Goal: Complete application form

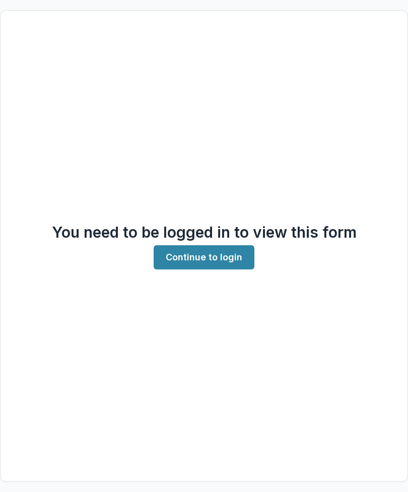
click at [232, 269] on link "Continue to login" at bounding box center [204, 257] width 101 height 24
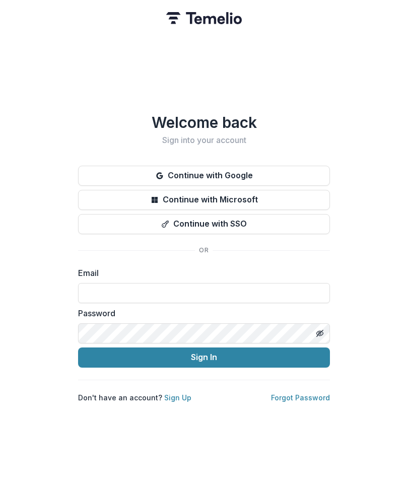
click at [246, 293] on input at bounding box center [204, 293] width 252 height 20
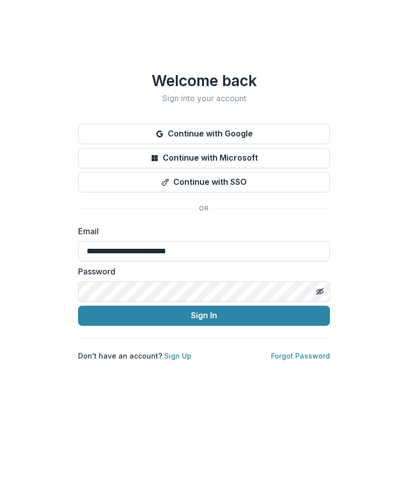
type input "**********"
click at [293, 347] on button "Sign In" at bounding box center [204, 357] width 252 height 20
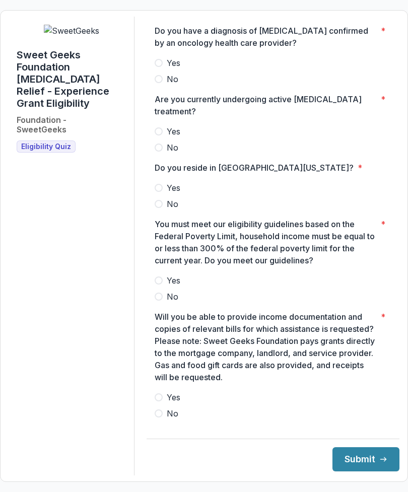
click at [171, 69] on label "Yes" at bounding box center [273, 63] width 237 height 12
click at [170, 191] on label "Yes" at bounding box center [273, 188] width 237 height 12
click at [163, 284] on span at bounding box center [159, 280] width 8 height 8
click at [163, 401] on span at bounding box center [159, 397] width 8 height 8
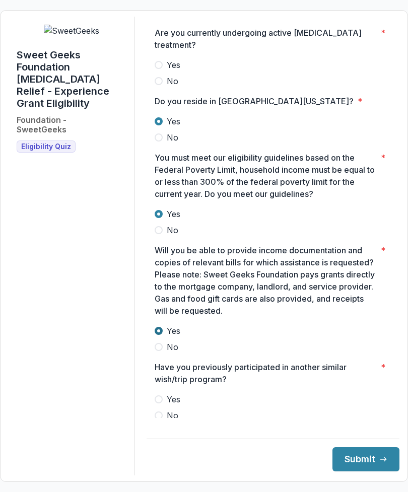
scroll to position [66, 0]
click at [165, 422] on label "No" at bounding box center [273, 416] width 237 height 12
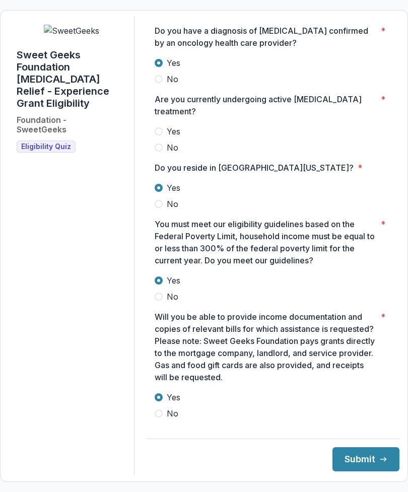
scroll to position [0, 0]
click at [163, 135] on span at bounding box center [159, 131] width 8 height 8
click at [165, 154] on label "No" at bounding box center [273, 147] width 237 height 12
click at [163, 135] on span at bounding box center [159, 131] width 8 height 8
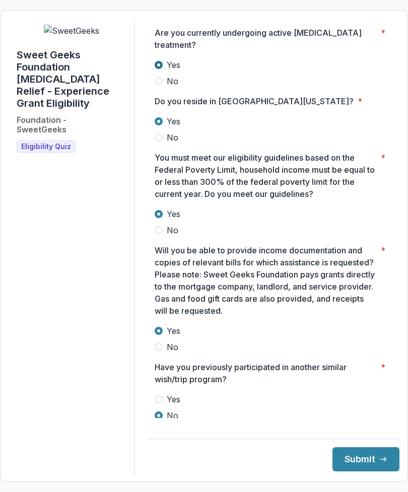
scroll to position [66, 0]
click at [406, 368] on form "Sweet Geeks Foundation [MEDICAL_DATA] Relief - Experience Grant Eligibility Fou…" at bounding box center [204, 246] width 408 height 472
click at [358, 471] on button "Submit" at bounding box center [365, 459] width 67 height 24
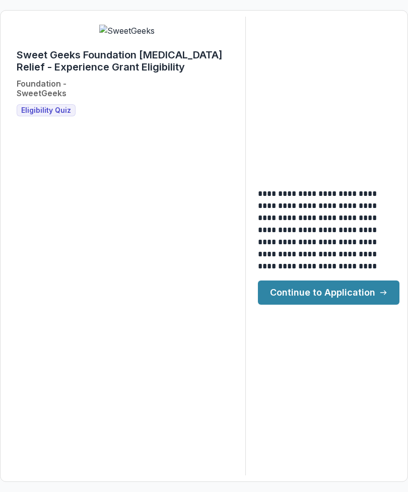
click at [364, 305] on link "Continue to Application" at bounding box center [328, 292] width 141 height 24
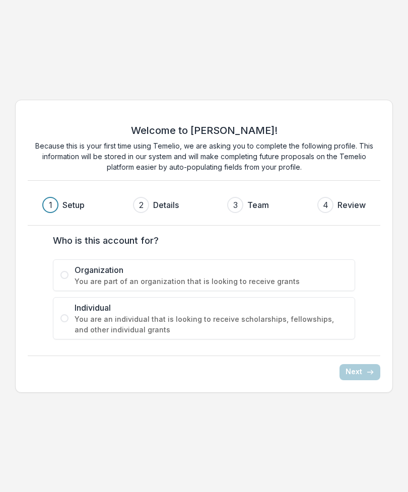
click at [62, 320] on span at bounding box center [64, 318] width 8 height 8
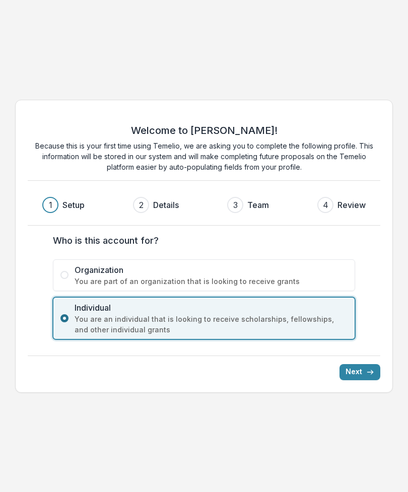
click at [354, 370] on button "Next" at bounding box center [359, 372] width 41 height 16
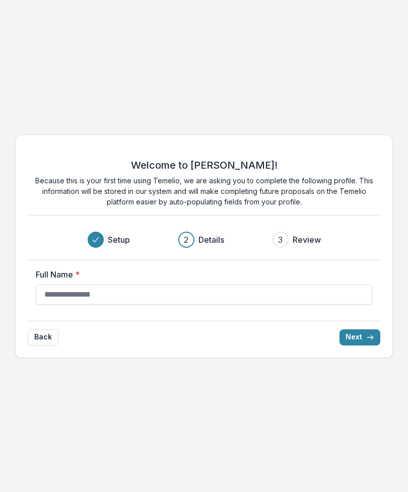
click at [63, 294] on input "Full Name *" at bounding box center [204, 294] width 336 height 20
type input "*"
click at [370, 93] on div "Welcome to [PERSON_NAME]! Because this is your first time using Temelio, we are…" at bounding box center [204, 246] width 408 height 492
click at [258, 296] on input "Full Name *" at bounding box center [204, 294] width 336 height 20
type input "**********"
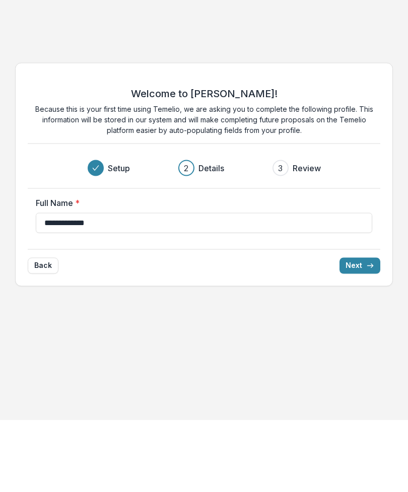
click at [362, 329] on button "Next" at bounding box center [359, 337] width 41 height 16
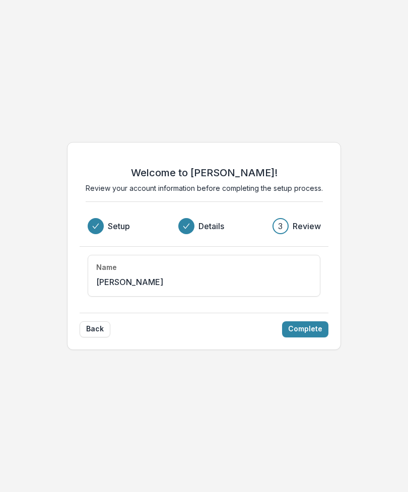
click at [310, 329] on button "Complete" at bounding box center [305, 329] width 46 height 16
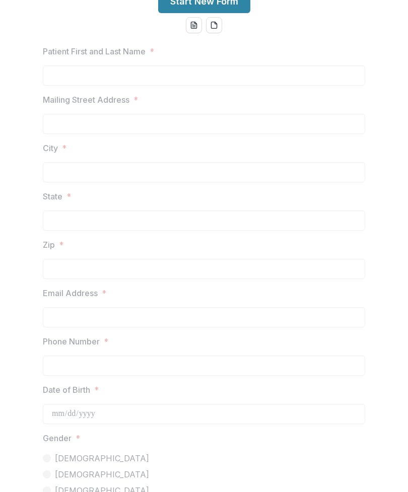
scroll to position [18, 0]
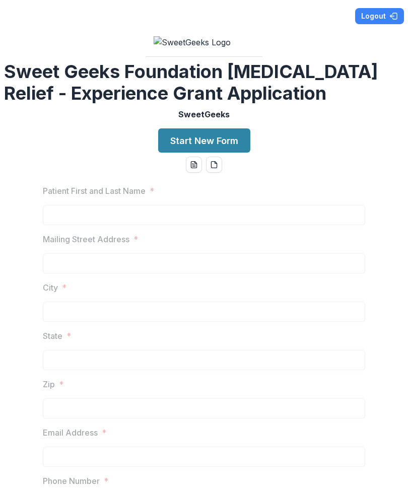
scroll to position [0, 0]
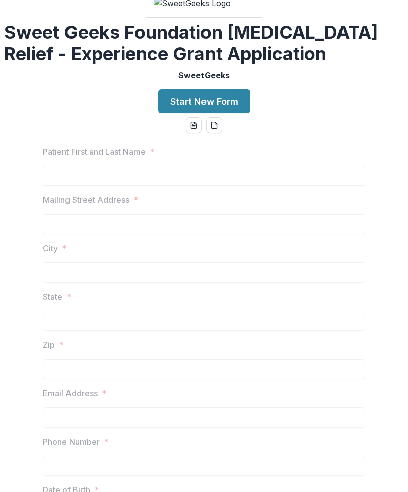
scroll to position [42, 0]
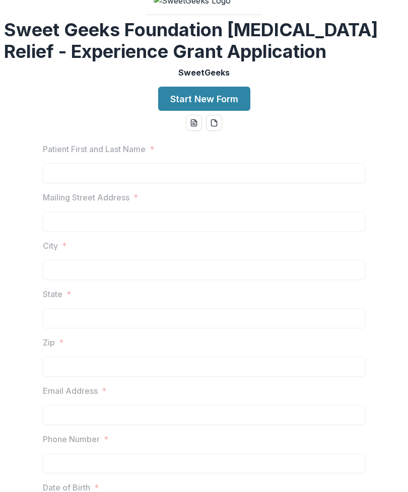
click at [240, 111] on button "Start New Form" at bounding box center [204, 99] width 92 height 24
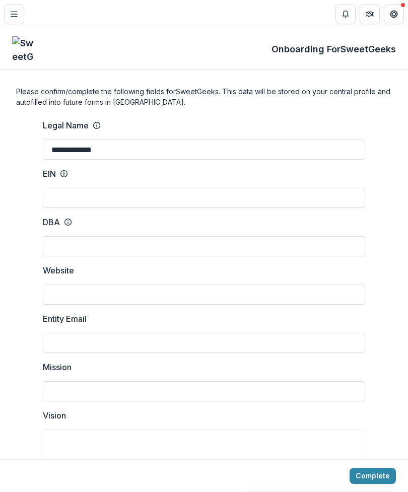
click at [391, 19] on button "Get Help" at bounding box center [394, 14] width 20 height 20
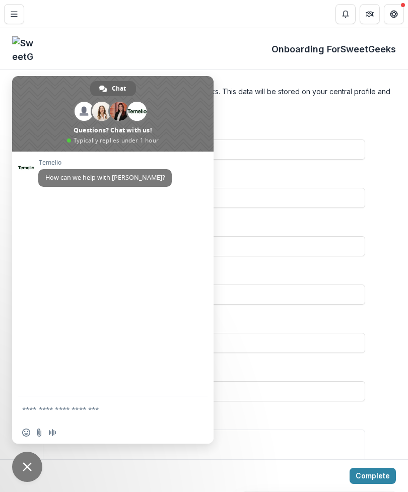
click at [25, 476] on span "Close chat" at bounding box center [27, 466] width 30 height 30
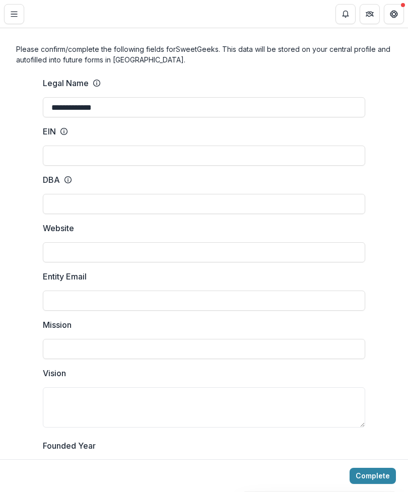
click at [5, 23] on button "Toggle Menu" at bounding box center [14, 14] width 20 height 20
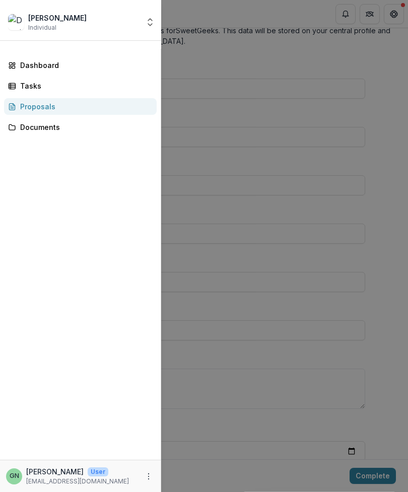
scroll to position [61, 0]
click at [78, 73] on link "Dashboard" at bounding box center [80, 65] width 153 height 17
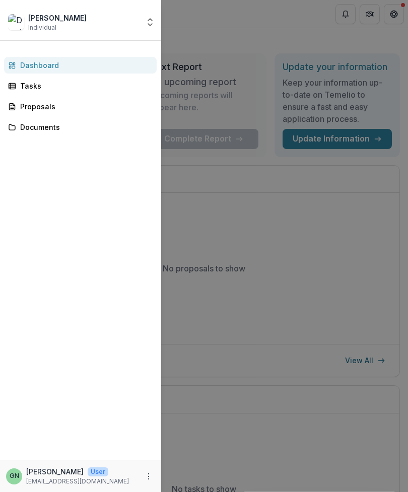
click at [222, 38] on div "[PERSON_NAME] Individual Nonprofits [PERSON_NAME] Team Settings Settings Dashbo…" at bounding box center [204, 246] width 408 height 492
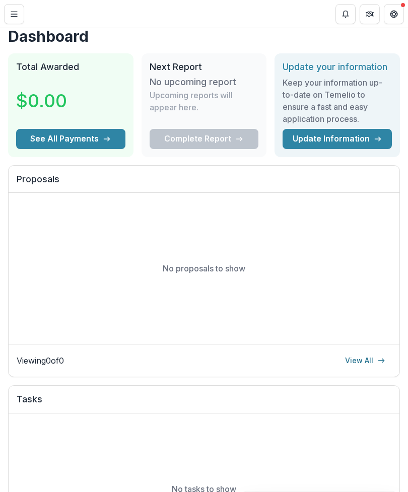
click at [10, 23] on button "Toggle Menu" at bounding box center [14, 14] width 20 height 20
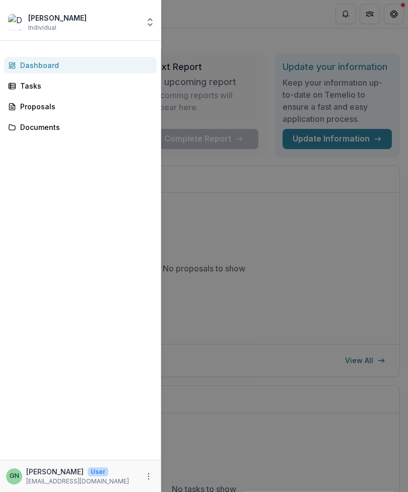
click at [88, 25] on div "[PERSON_NAME] Individual" at bounding box center [73, 23] width 131 height 20
click at [148, 25] on icon "Open entity switcher" at bounding box center [150, 22] width 10 height 10
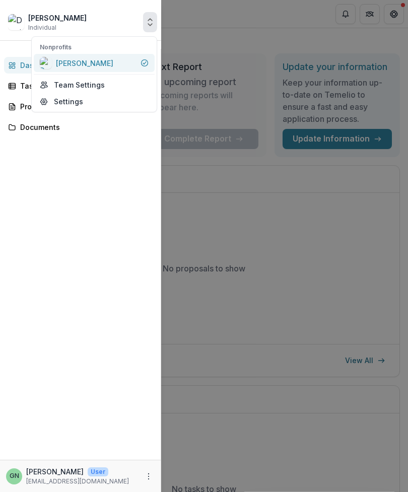
click at [110, 63] on div "[PERSON_NAME]" at bounding box center [94, 63] width 109 height 12
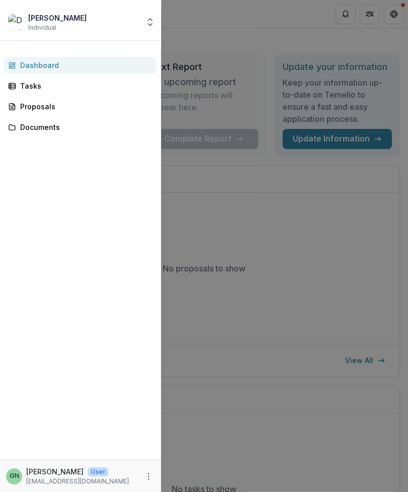
click at [378, 37] on div "[PERSON_NAME] Individual Nonprofits [PERSON_NAME] Team Settings Settings Dashbo…" at bounding box center [204, 246] width 408 height 492
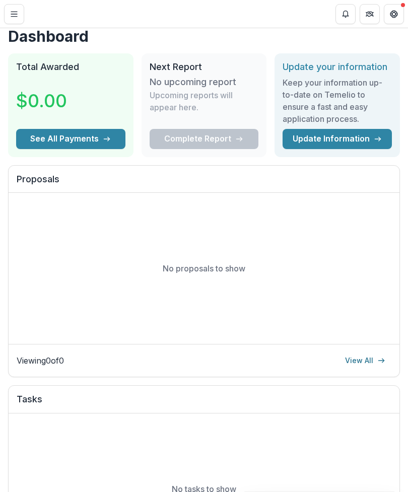
click at [394, 20] on button "Get Help" at bounding box center [394, 14] width 20 height 20
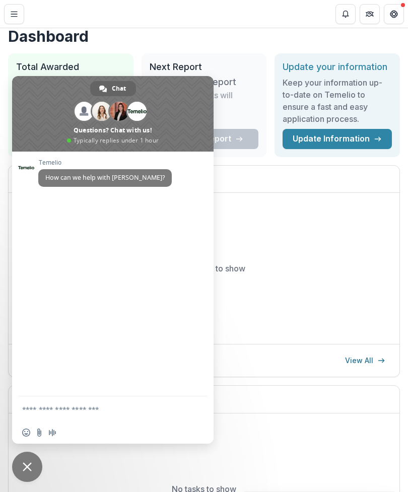
click at [24, 473] on span "Close chat" at bounding box center [27, 466] width 30 height 30
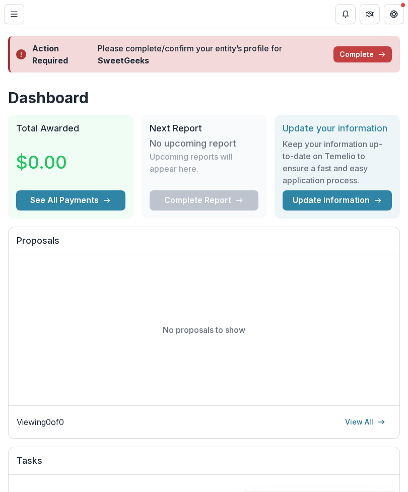
click at [356, 56] on button "Complete" at bounding box center [362, 54] width 58 height 16
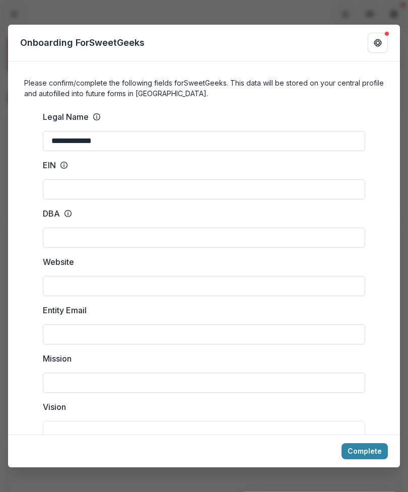
click at [185, 135] on input "**********" at bounding box center [204, 141] width 322 height 20
type input "*"
type input "**********"
click at [261, 179] on input "EIN" at bounding box center [204, 189] width 322 height 20
click at [65, 162] on circle at bounding box center [64, 165] width 7 height 7
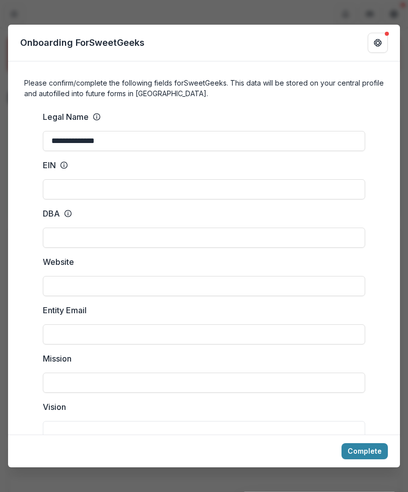
click at [65, 179] on input "EIN" at bounding box center [204, 189] width 322 height 20
click at [64, 162] on circle at bounding box center [64, 165] width 7 height 7
click at [64, 179] on input "EIN" at bounding box center [204, 189] width 322 height 20
click at [55, 159] on p "EIN" at bounding box center [49, 165] width 13 height 12
click at [55, 179] on input "EIN" at bounding box center [204, 189] width 322 height 20
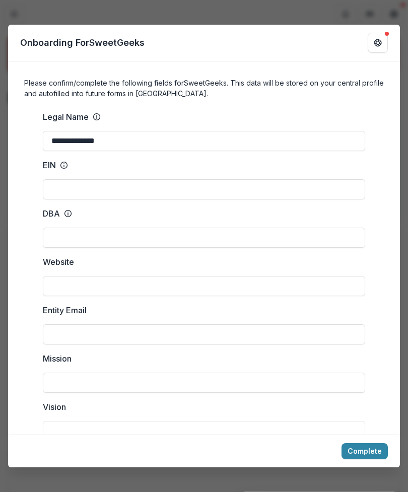
click at [378, 41] on icon "Get Help" at bounding box center [378, 41] width 1 height 1
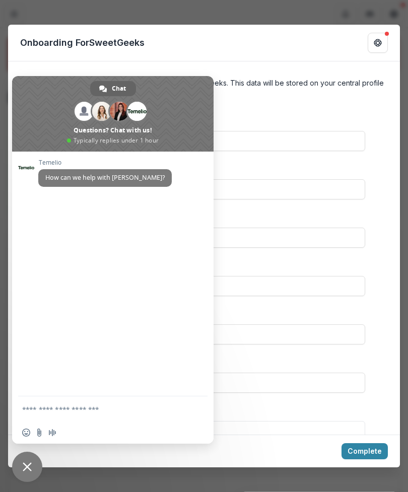
click at [31, 463] on span "Close chat" at bounding box center [27, 466] width 9 height 9
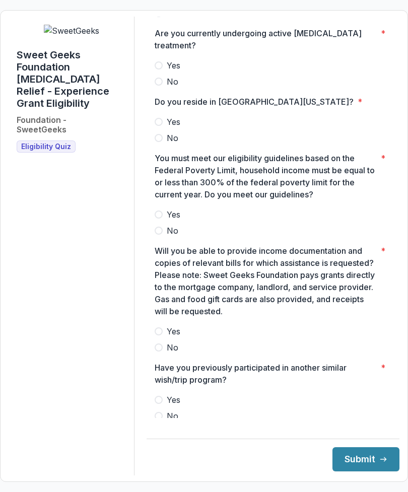
scroll to position [66, 0]
click at [178, 422] on span "No" at bounding box center [173, 416] width 12 height 12
click at [180, 337] on span "Yes" at bounding box center [174, 331] width 14 height 12
click at [163, 69] on span at bounding box center [159, 65] width 8 height 8
click at [163, 126] on span at bounding box center [159, 122] width 8 height 8
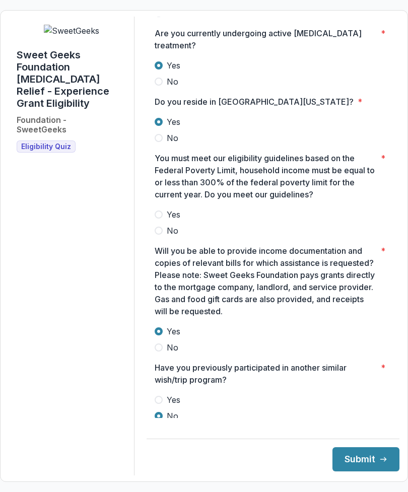
click at [163, 218] on span at bounding box center [159, 214] width 8 height 8
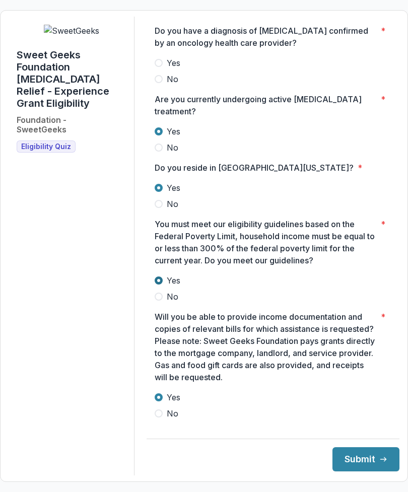
scroll to position [0, 0]
click at [178, 69] on span "Yes" at bounding box center [174, 63] width 14 height 12
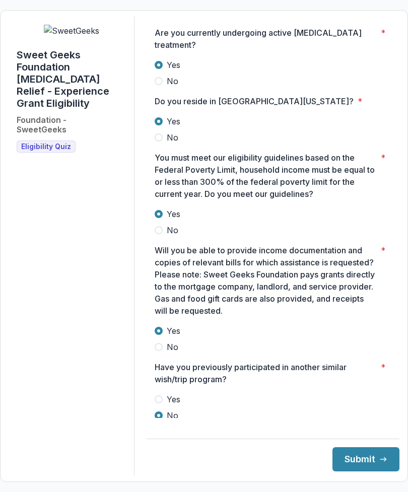
scroll to position [66, 0]
click at [365, 471] on button "Submit" at bounding box center [365, 459] width 67 height 24
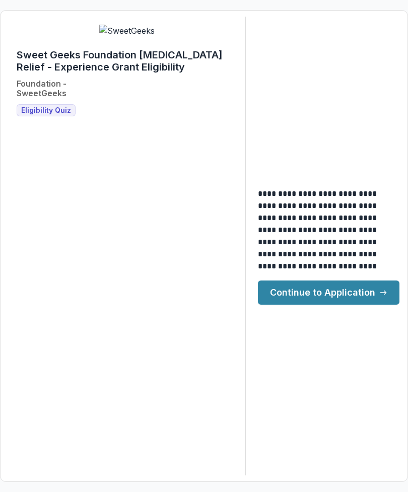
click at [367, 305] on link "Continue to Application" at bounding box center [328, 292] width 141 height 24
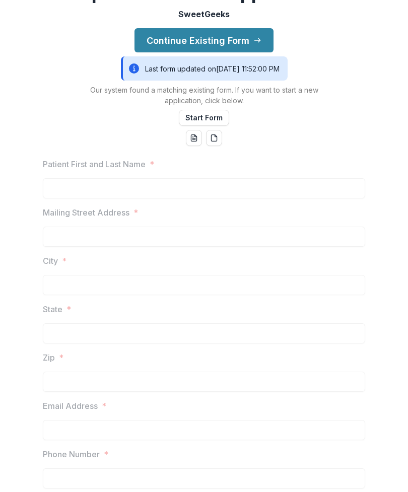
scroll to position [71, 0]
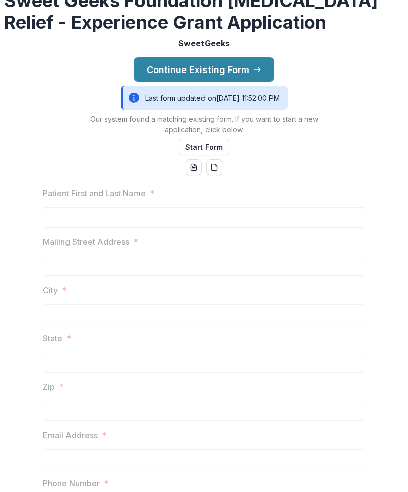
click at [265, 82] on button "Continue Existing Form" at bounding box center [203, 69] width 139 height 24
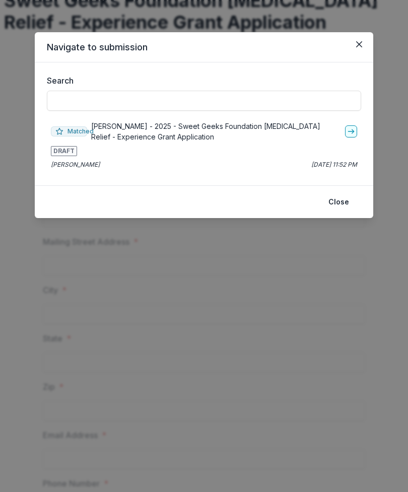
click at [349, 131] on line "go-to" at bounding box center [351, 131] width 6 height 0
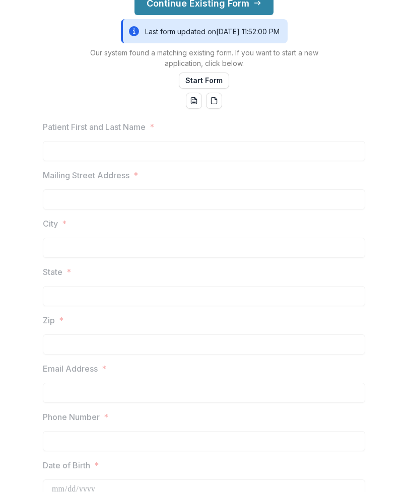
scroll to position [141, 0]
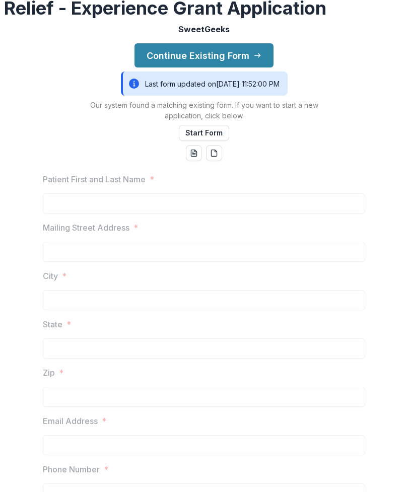
scroll to position [75, 0]
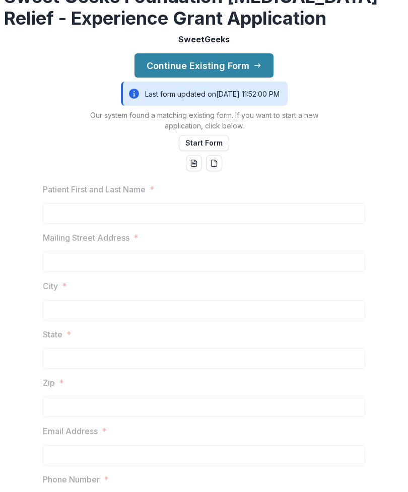
click at [223, 151] on button "Start Form" at bounding box center [204, 143] width 50 height 16
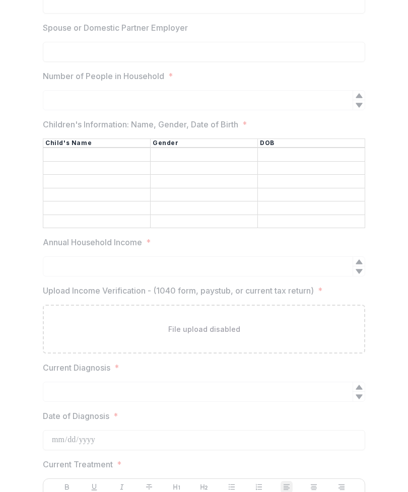
scroll to position [1033, 0]
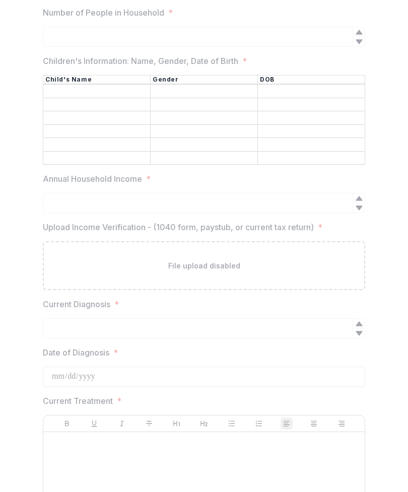
click at [316, 290] on div "File upload disabled" at bounding box center [204, 265] width 322 height 49
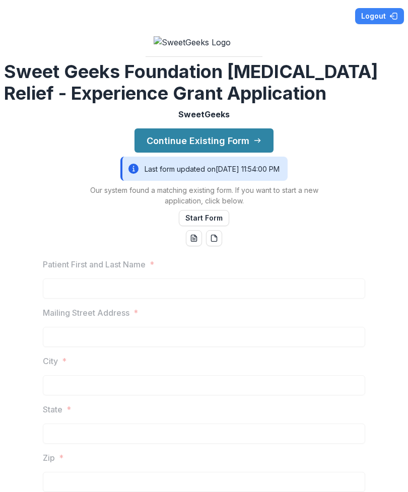
scroll to position [0, 0]
click at [194, 240] on line "word-download" at bounding box center [193, 240] width 3 height 0
click at [211, 246] on button "pdf-download" at bounding box center [214, 238] width 16 height 16
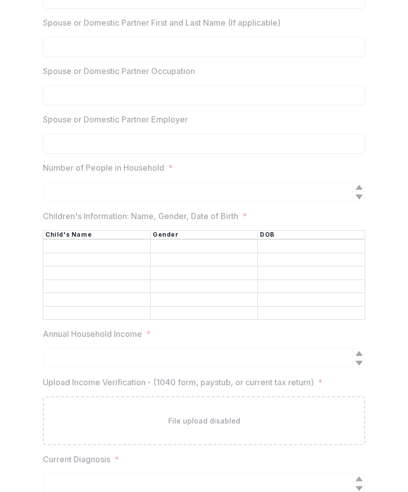
scroll to position [918, 0]
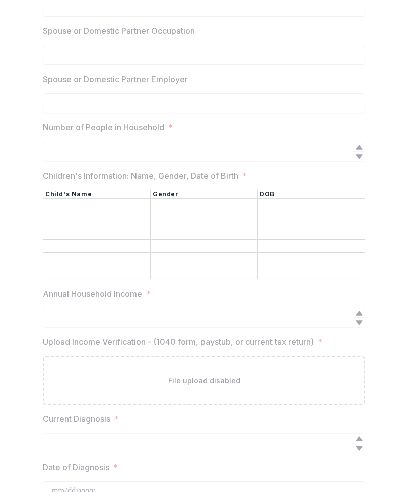
click at [298, 199] on th "DOB" at bounding box center [311, 194] width 107 height 9
click at [353, 161] on div at bounding box center [358, 156] width 12 height 10
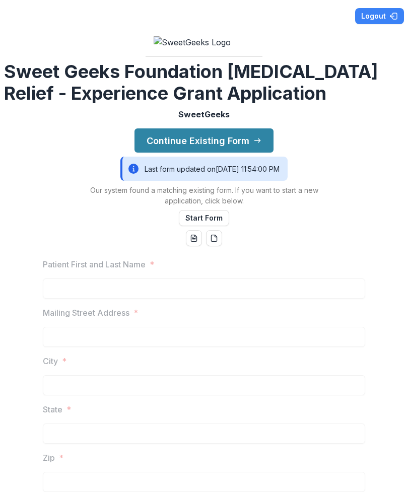
scroll to position [0, 0]
click at [223, 226] on button "Start Form" at bounding box center [204, 218] width 50 height 16
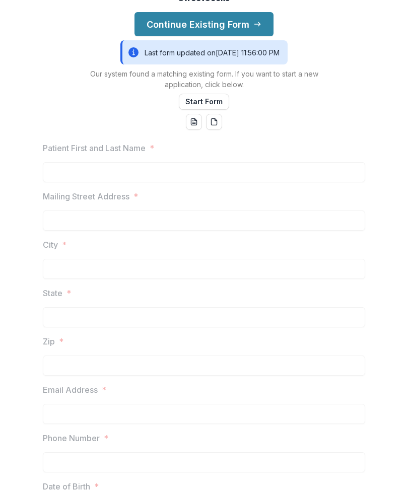
scroll to position [120, 0]
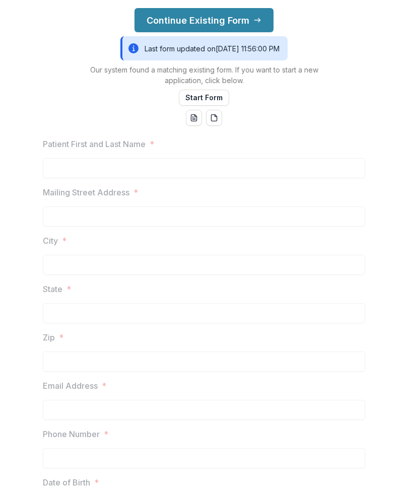
click at [53, 178] on div "Patient First and Last Name *" at bounding box center [204, 158] width 322 height 40
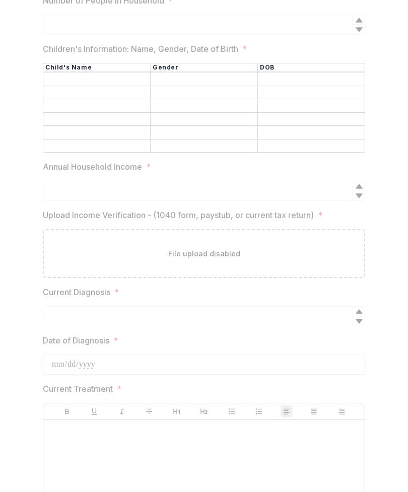
scroll to position [1044, 0]
click at [273, 279] on div "File upload disabled" at bounding box center [204, 254] width 322 height 49
click at [267, 279] on div "File upload disabled" at bounding box center [204, 254] width 322 height 49
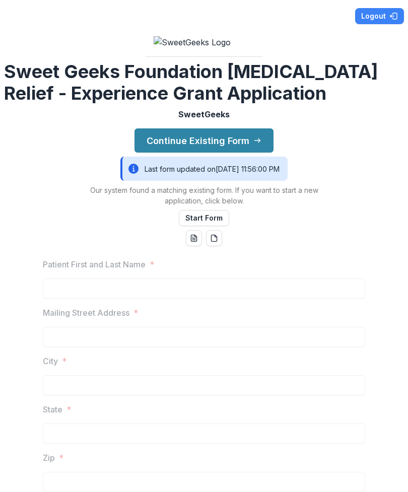
scroll to position [0, 0]
click at [381, 22] on button "Logout" at bounding box center [379, 16] width 49 height 16
